Goal: Transaction & Acquisition: Purchase product/service

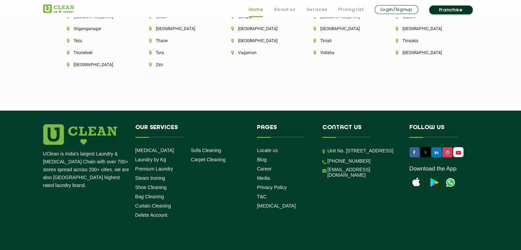
scroll to position [1953, 0]
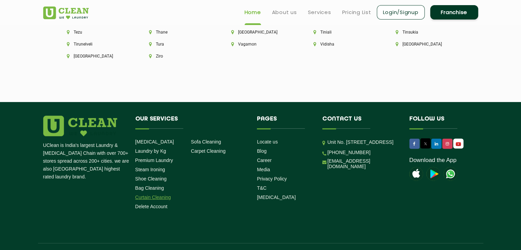
click at [157, 195] on link "Curtain Cleaning" at bounding box center [153, 197] width 36 height 5
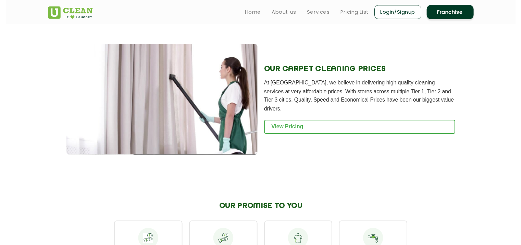
scroll to position [441, 0]
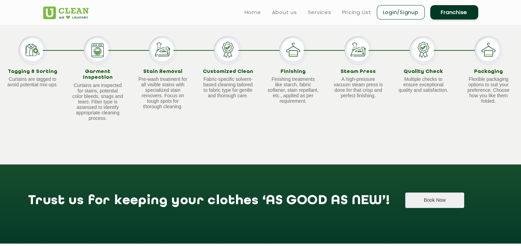
click at [405, 201] on button "Book Now" at bounding box center [434, 200] width 59 height 15
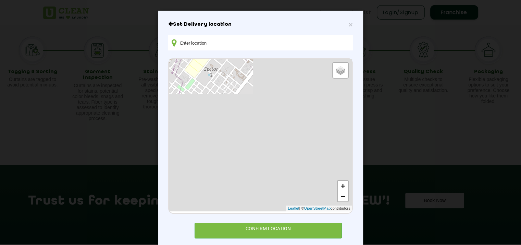
click at [194, 43] on input "text" at bounding box center [260, 42] width 184 height 15
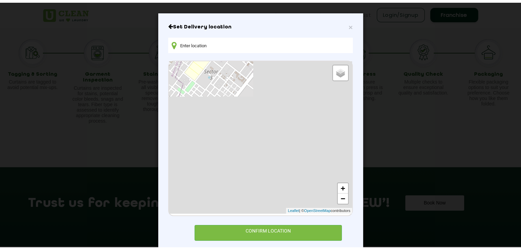
scroll to position [13, 0]
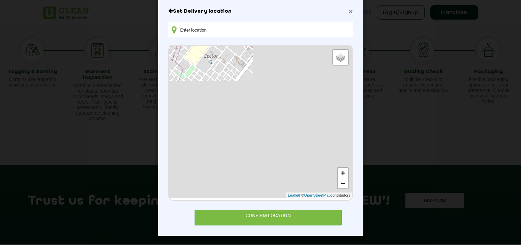
click at [349, 12] on span "×" at bounding box center [350, 12] width 4 height 8
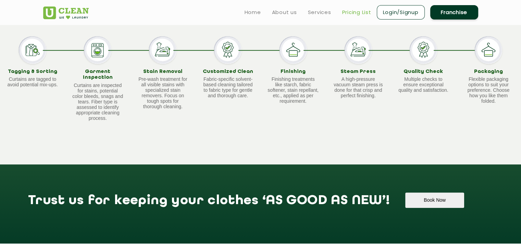
click at [345, 13] on link "Pricing List" at bounding box center [356, 12] width 29 height 8
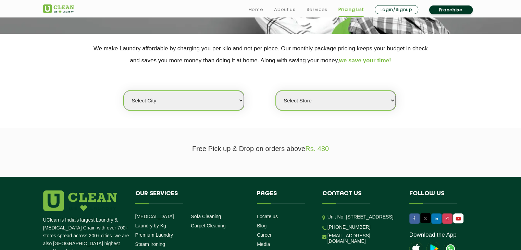
scroll to position [137, 0]
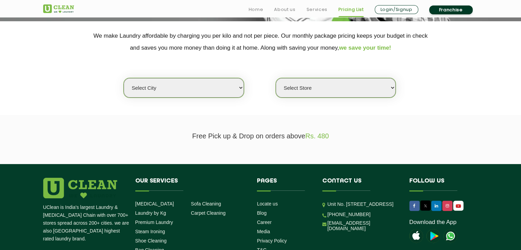
click at [241, 88] on select "Select city Aalo Abu Dhabi Agartala Agra Ahmedabad Akola Aligarh Alwar - UClean…" at bounding box center [184, 88] width 120 height 20
select select "16"
click at [124, 78] on select "Select city Aalo Abu Dhabi Agartala Agra Ahmedabad Akola Aligarh Alwar - UClean…" at bounding box center [184, 88] width 120 height 20
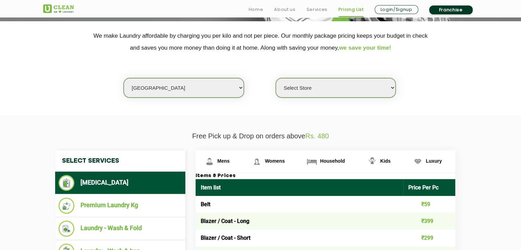
click at [392, 88] on select "Select Store UClean Deonar UClean LBS Marg UClean Chembur UClean Worli UClean K…" at bounding box center [336, 88] width 120 height 20
select select "614"
click at [276, 78] on select "Select Store UClean Deonar UClean LBS Marg UClean Chembur UClean Worli UClean K…" at bounding box center [336, 88] width 120 height 20
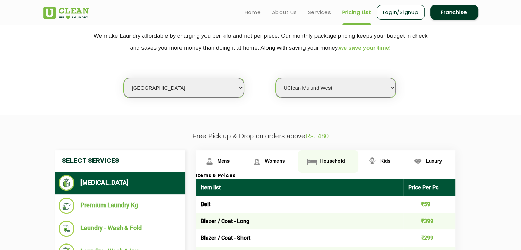
click at [339, 161] on span "Household" at bounding box center [332, 160] width 25 height 5
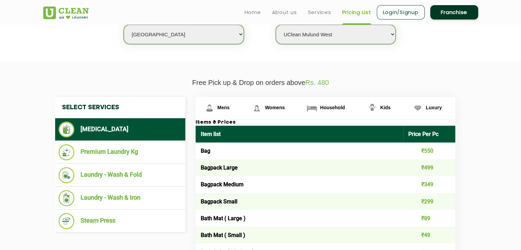
scroll to position [69, 0]
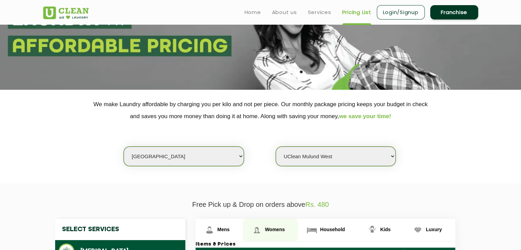
click at [280, 230] on span "Womens" at bounding box center [275, 229] width 20 height 5
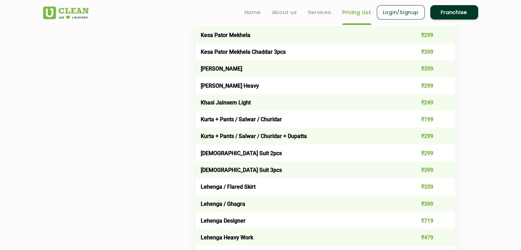
scroll to position [1199, 0]
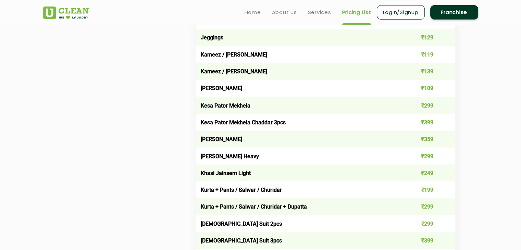
click at [44, 12] on img at bounding box center [66, 13] width 46 height 13
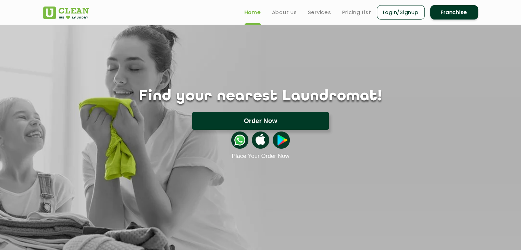
click at [266, 119] on button "Order Now" at bounding box center [260, 121] width 137 height 18
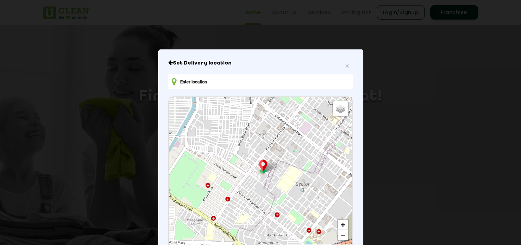
click at [210, 81] on input "text" at bounding box center [260, 81] width 184 height 15
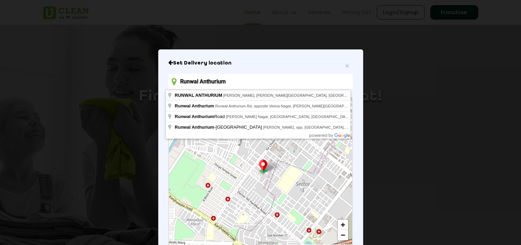
type input "RUNWAL ANTHURIUM, [PERSON_NAME], [PERSON_NAME][GEOGRAPHIC_DATA], [GEOGRAPHIC_DA…"
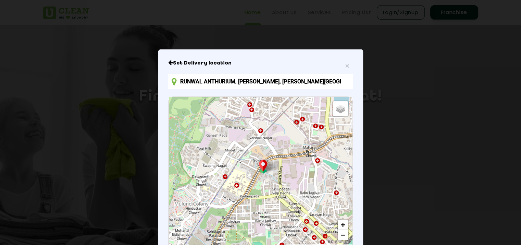
scroll to position [80, 0]
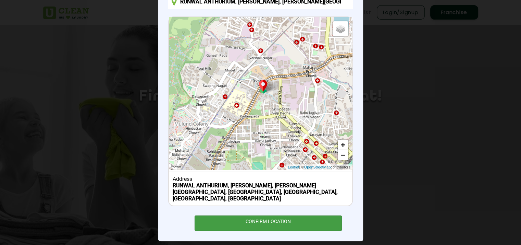
click at [280, 217] on div "CONFIRM LOCATION" at bounding box center [269, 222] width 148 height 15
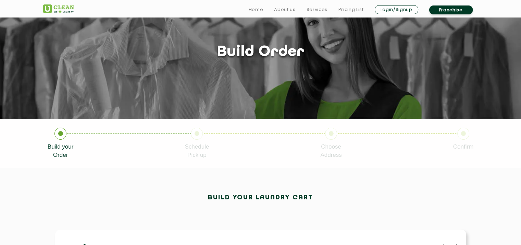
scroll to position [108, 0]
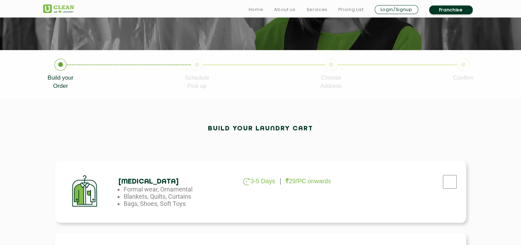
click at [242, 135] on div "Build your laundry cart" at bounding box center [260, 132] width 435 height 15
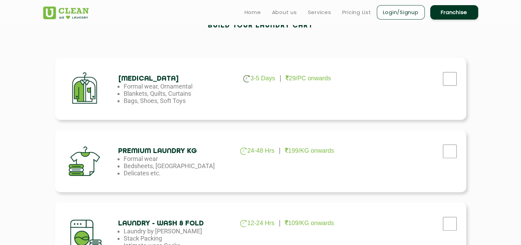
scroll to position [177, 0]
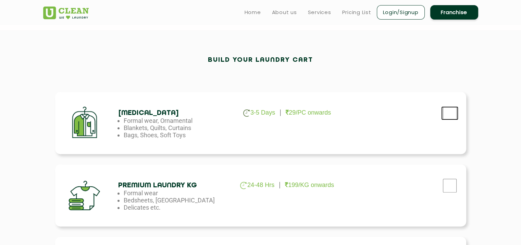
click at [452, 114] on input "checkbox" at bounding box center [449, 113] width 17 height 14
checkbox input "true"
click at [350, 14] on link "Pricing List" at bounding box center [356, 12] width 29 height 8
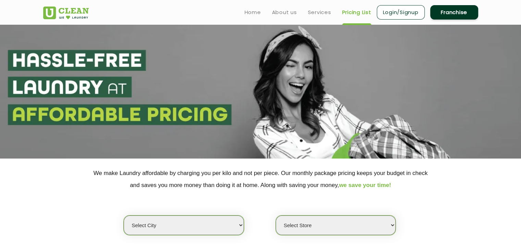
select select "0"
click at [249, 14] on link "Home" at bounding box center [253, 12] width 16 height 8
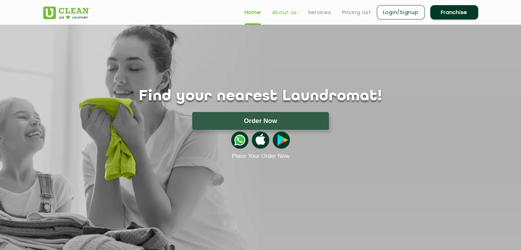
click at [283, 13] on link "About us" at bounding box center [284, 12] width 25 height 8
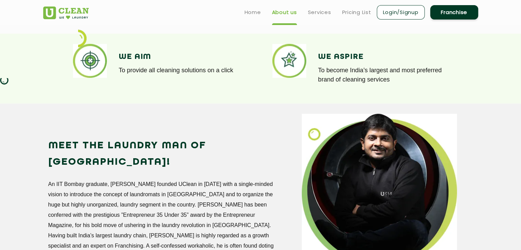
scroll to position [496, 0]
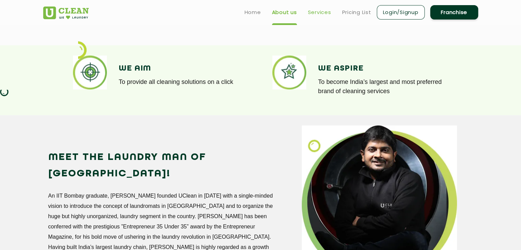
click at [323, 13] on link "Services" at bounding box center [319, 12] width 23 height 8
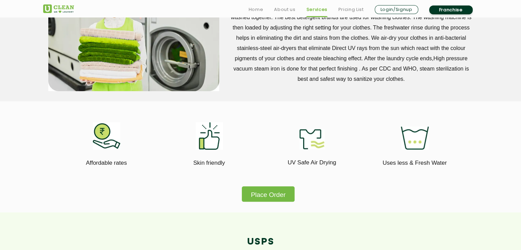
scroll to position [377, 0]
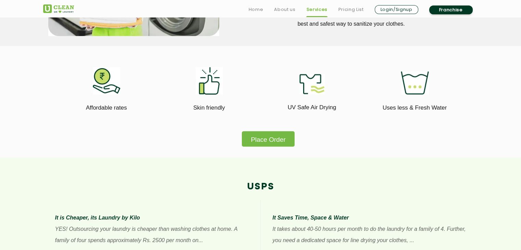
click at [280, 145] on button "Place Order" at bounding box center [268, 138] width 52 height 15
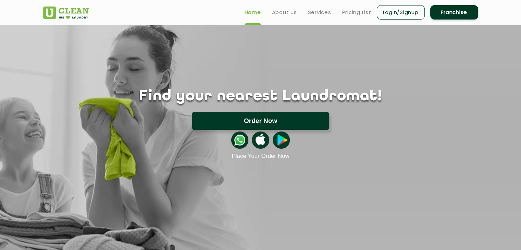
click at [278, 119] on button "Order Now" at bounding box center [260, 121] width 137 height 18
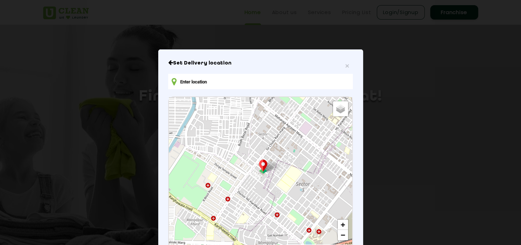
click at [213, 83] on input "text" at bounding box center [260, 81] width 184 height 15
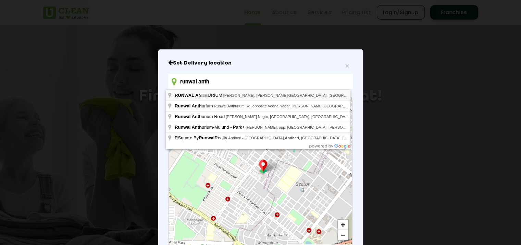
type input "runwal anth"
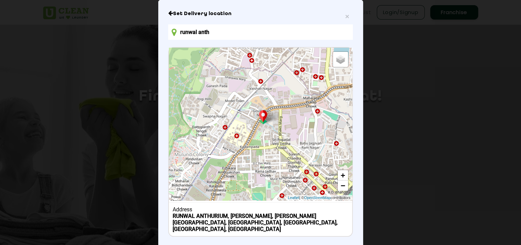
scroll to position [80, 0]
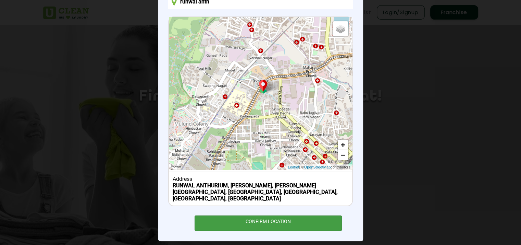
click at [267, 219] on div "CONFIRM LOCATION" at bounding box center [269, 222] width 148 height 15
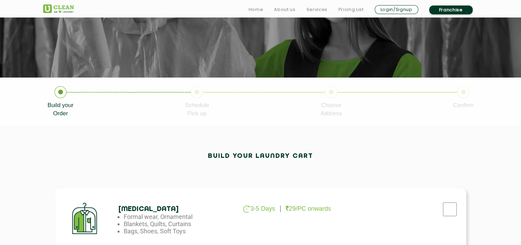
scroll to position [103, 0]
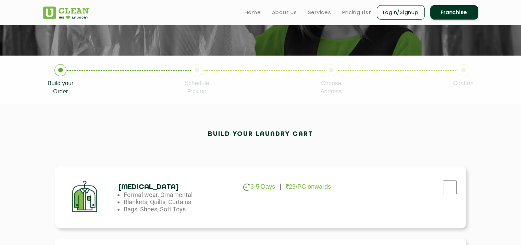
click at [303, 185] on p "29/PC onwards" at bounding box center [308, 186] width 45 height 7
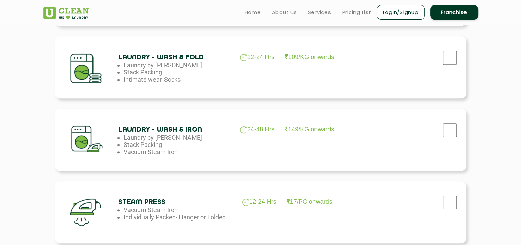
scroll to position [137, 0]
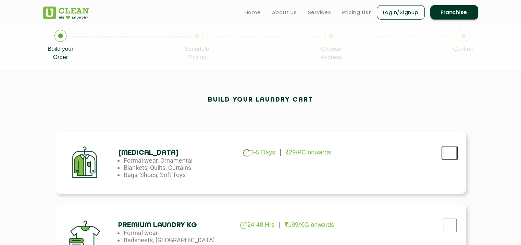
click at [449, 152] on input "checkbox" at bounding box center [449, 153] width 17 height 14
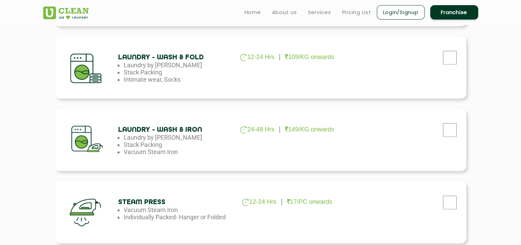
scroll to position [206, 0]
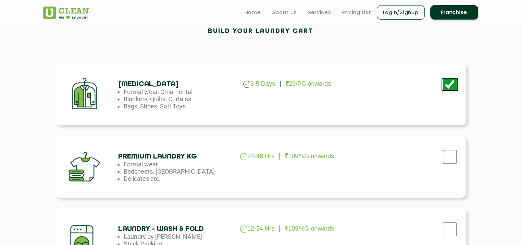
click at [448, 84] on input "checkbox" at bounding box center [449, 84] width 17 height 14
click at [452, 84] on input "checkbox" at bounding box center [449, 84] width 17 height 14
checkbox input "true"
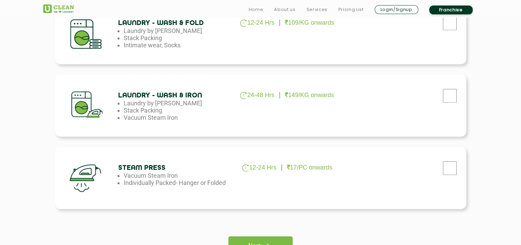
scroll to position [582, 0]
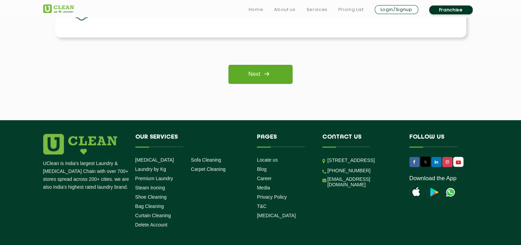
click at [261, 76] on img at bounding box center [266, 73] width 12 height 12
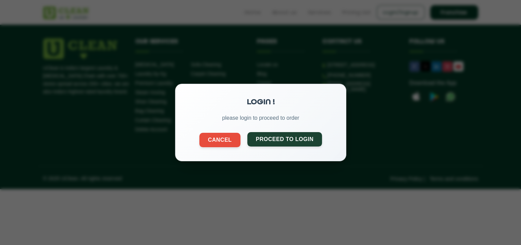
click at [291, 139] on button "Proceed to Login" at bounding box center [284, 139] width 75 height 14
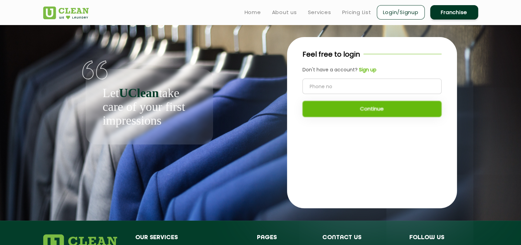
click at [318, 89] on input "tel" at bounding box center [372, 85] width 139 height 15
type input "9223219699"
click at [345, 113] on button "Continue" at bounding box center [372, 109] width 139 height 16
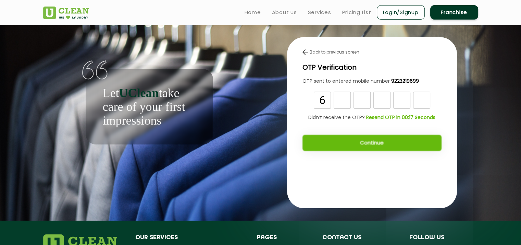
type input "6"
type input "2"
type input "4"
type input "9"
type input "3"
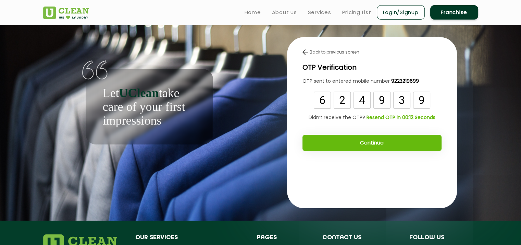
type input "9"
click at [381, 143] on button "Continue" at bounding box center [372, 143] width 139 height 16
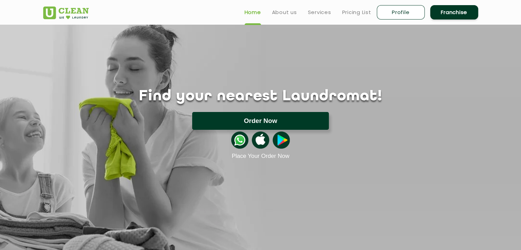
click at [264, 120] on button "Order Now" at bounding box center [260, 121] width 137 height 18
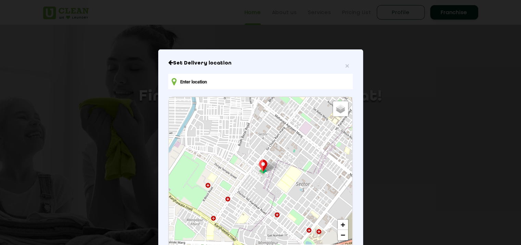
click at [242, 85] on input "text" at bounding box center [260, 81] width 184 height 15
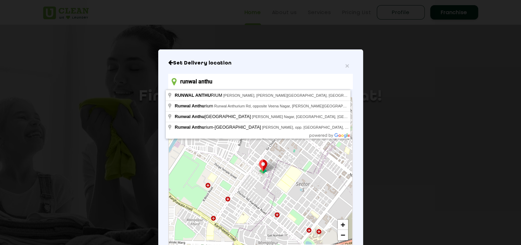
type input "RUNWAL ANTHURIUM, [PERSON_NAME], [PERSON_NAME][GEOGRAPHIC_DATA], [GEOGRAPHIC_DA…"
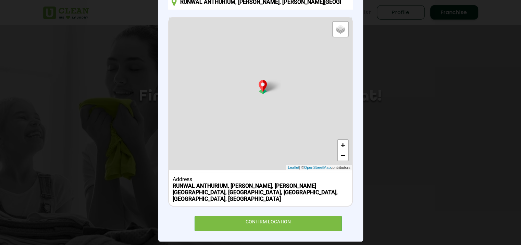
scroll to position [80, 0]
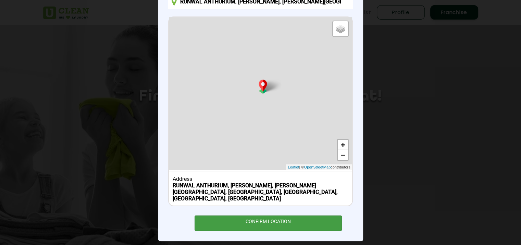
click at [249, 218] on div "CONFIRM LOCATION" at bounding box center [269, 222] width 148 height 15
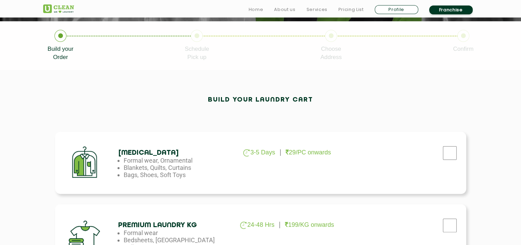
scroll to position [240, 0]
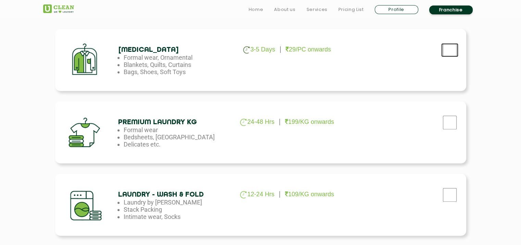
click at [455, 53] on input "checkbox" at bounding box center [449, 50] width 17 height 14
checkbox input "true"
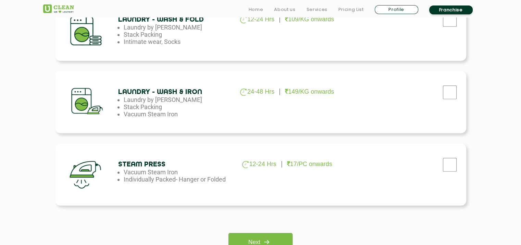
scroll to position [445, 0]
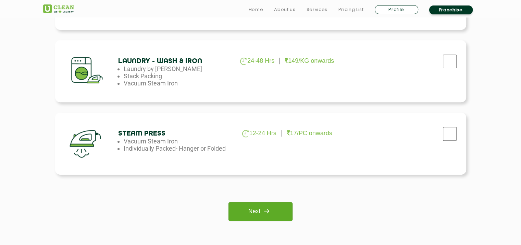
click at [267, 212] on img at bounding box center [266, 211] width 12 height 12
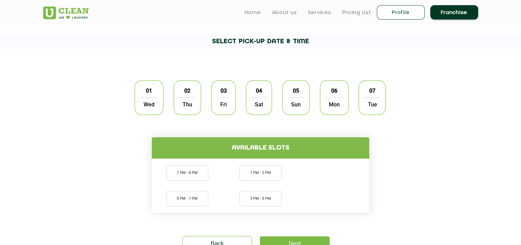
scroll to position [171, 0]
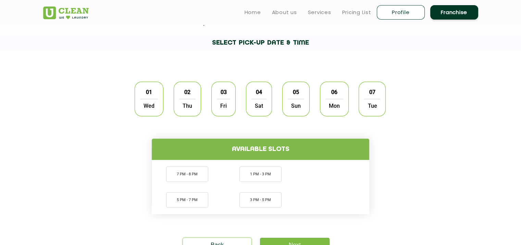
click at [230, 111] on span "Fri" at bounding box center [223, 106] width 13 height 14
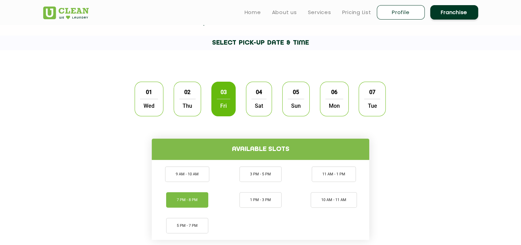
click at [192, 203] on li "7 PM - 8 PM" at bounding box center [187, 199] width 42 height 15
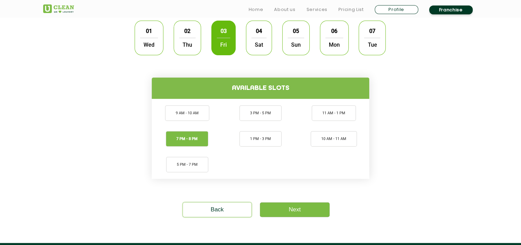
scroll to position [240, 0]
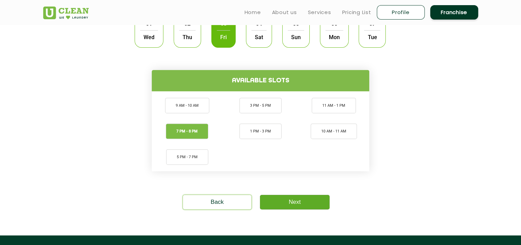
click at [302, 200] on link "Next" at bounding box center [295, 202] width 70 height 14
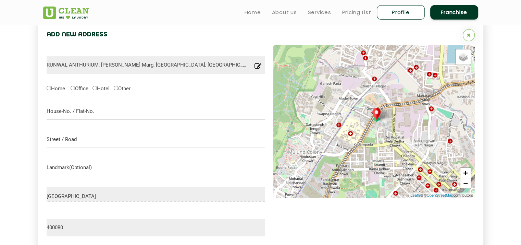
scroll to position [183, 0]
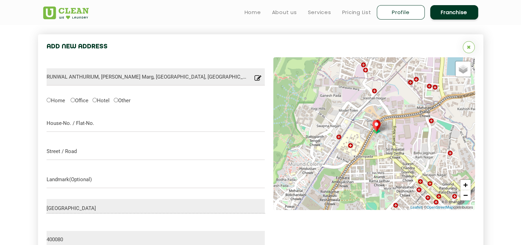
click at [51, 101] on label "Home" at bounding box center [56, 99] width 18 height 7
click at [51, 101] on input "Home" at bounding box center [49, 100] width 4 height 4
radio input "true"
click at [62, 125] on input "text" at bounding box center [156, 122] width 219 height 17
type input "Tower 4 -302"
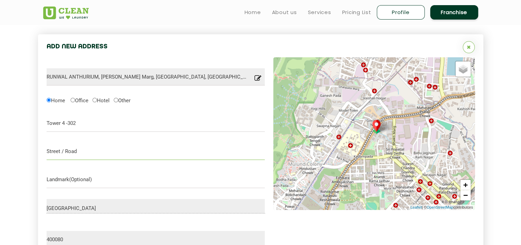
click at [73, 152] on input "text" at bounding box center [156, 151] width 219 height 17
type input "Runwal Anthurium, LBS Marg"
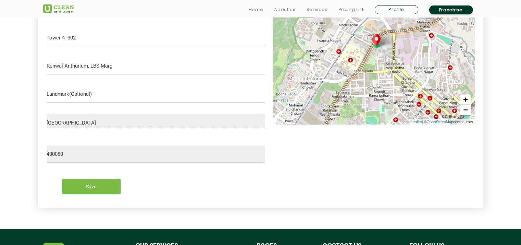
scroll to position [354, 0]
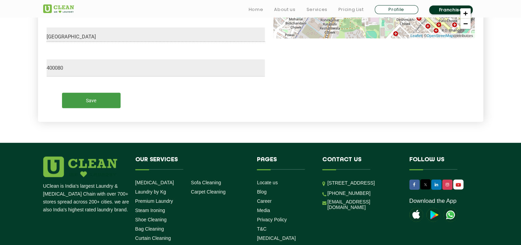
click at [85, 105] on input "Save" at bounding box center [91, 99] width 59 height 15
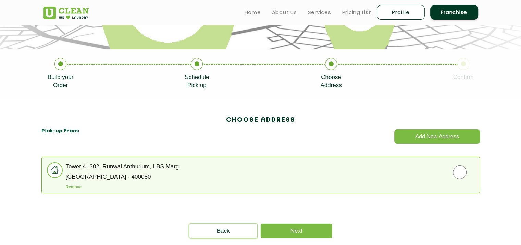
scroll to position [106, 0]
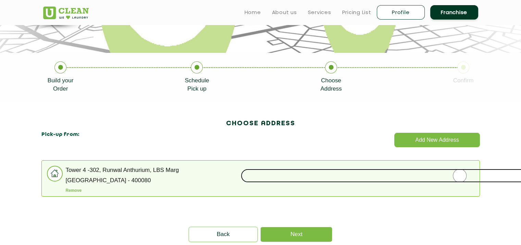
click at [460, 176] on input "radio" at bounding box center [460, 176] width 438 height 14
radio input "true"
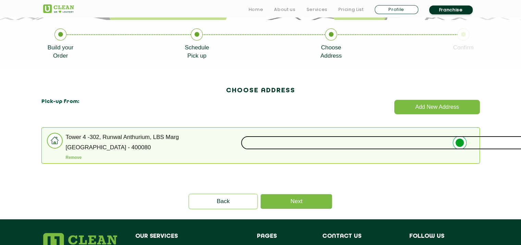
scroll to position [174, 0]
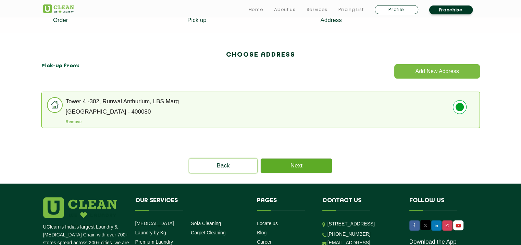
click at [302, 168] on link "Next" at bounding box center [296, 165] width 71 height 14
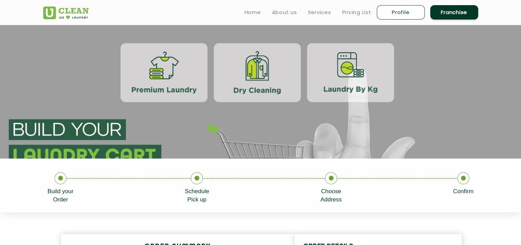
click at [227, 62] on section at bounding box center [260, 92] width 521 height 134
